Goal: Navigation & Orientation: Find specific page/section

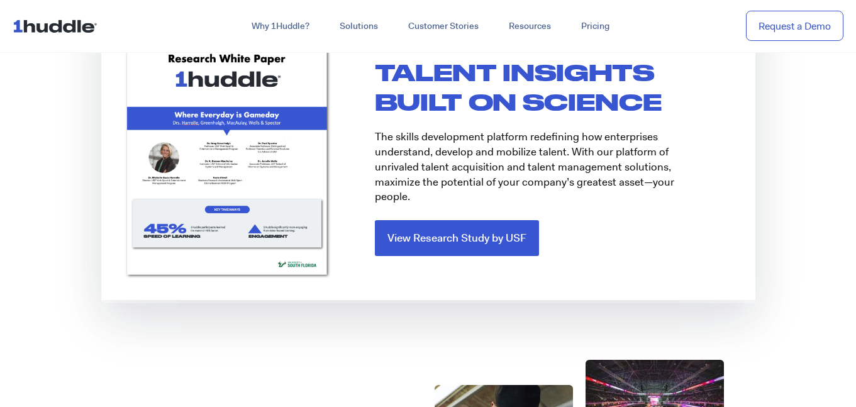
scroll to position [1708, 0]
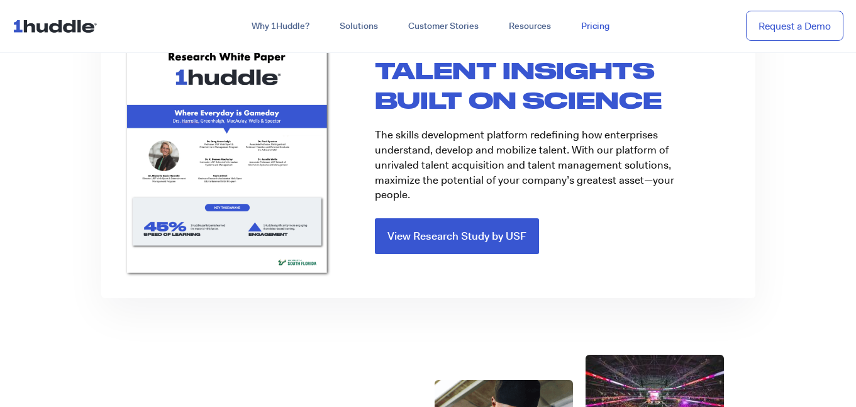
click at [595, 28] on link "Pricing" at bounding box center [595, 26] width 58 height 23
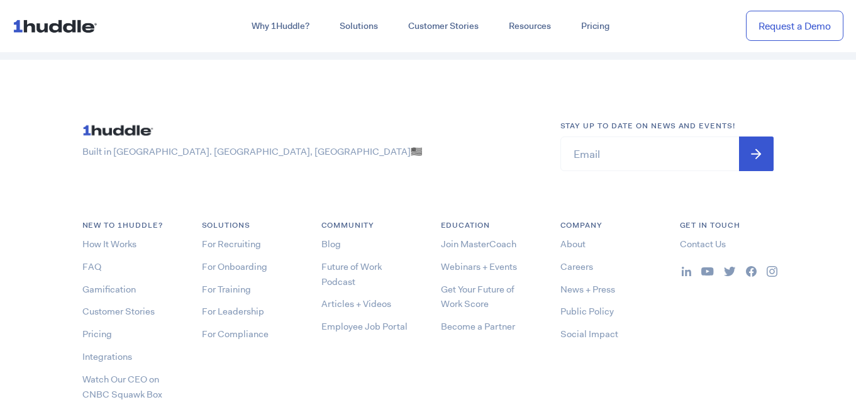
scroll to position [3495, 0]
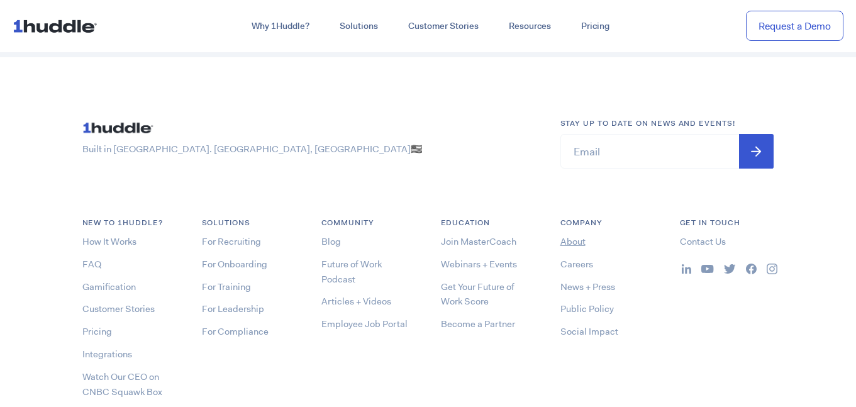
click at [565, 240] on link "About" at bounding box center [572, 241] width 25 height 13
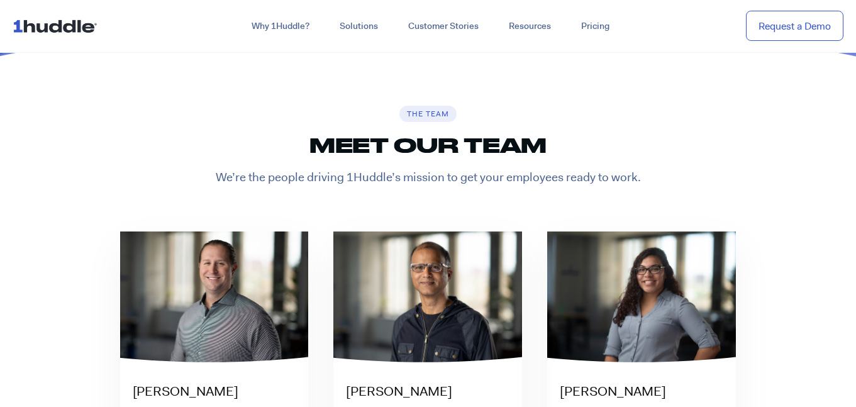
scroll to position [2175, 0]
